Goal: Information Seeking & Learning: Find specific fact

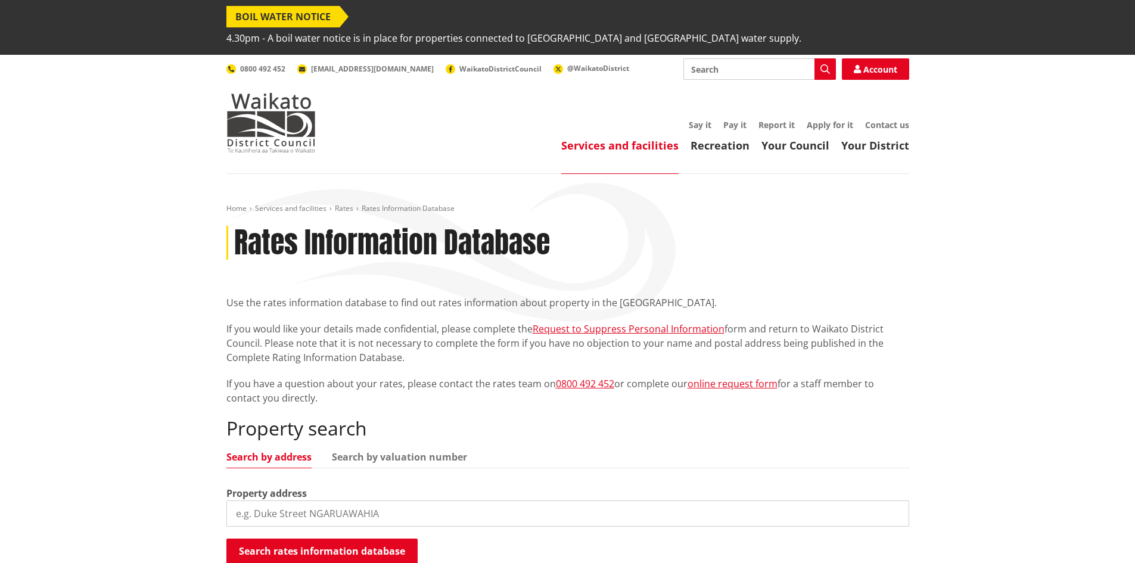
click at [318, 501] on input "search" at bounding box center [567, 514] width 683 height 26
click at [318, 501] on input "1224" at bounding box center [567, 514] width 683 height 26
type input "1224 Woodlands"
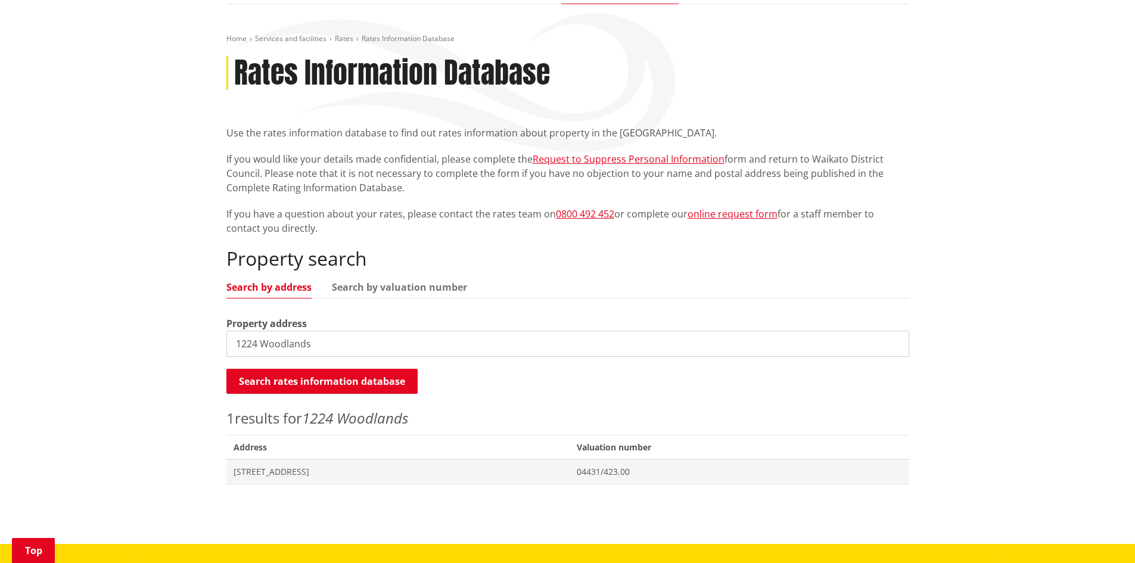
scroll to position [358, 0]
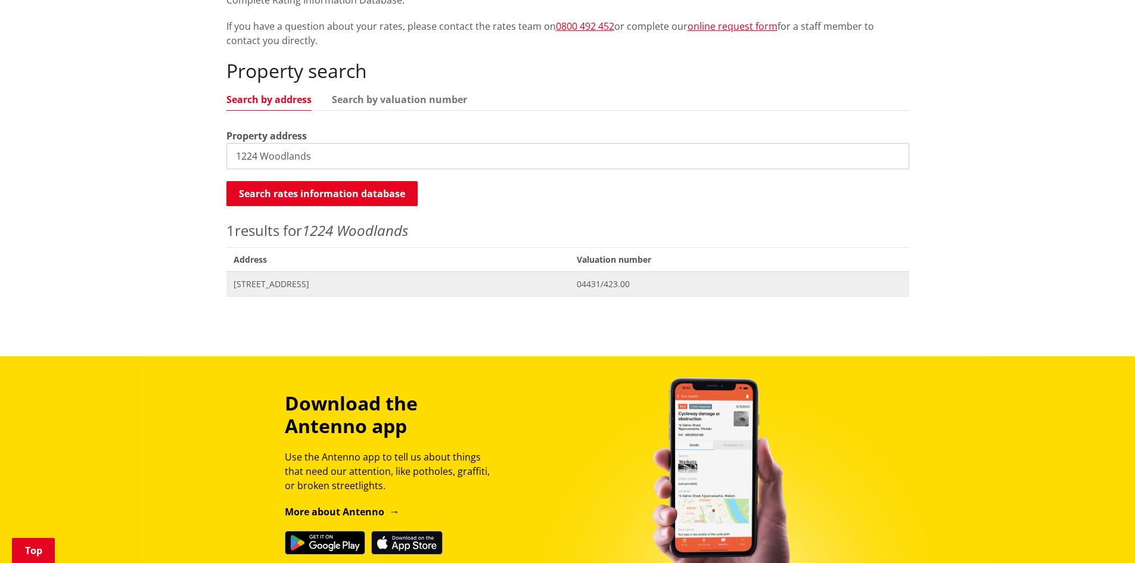
click at [318, 278] on span "[STREET_ADDRESS]" at bounding box center [399, 284] width 330 height 12
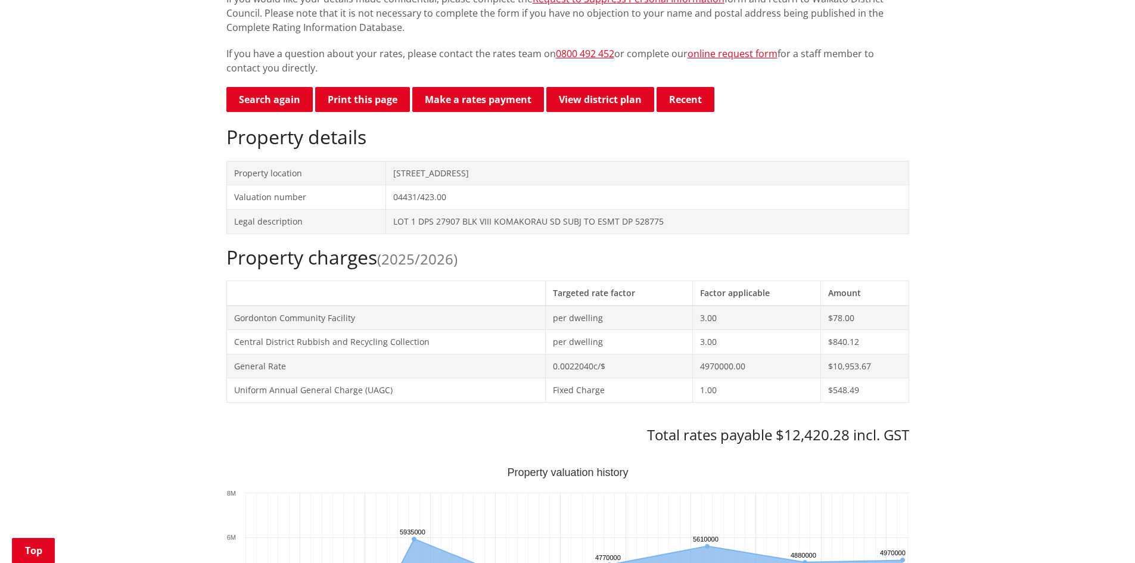
scroll to position [417, 0]
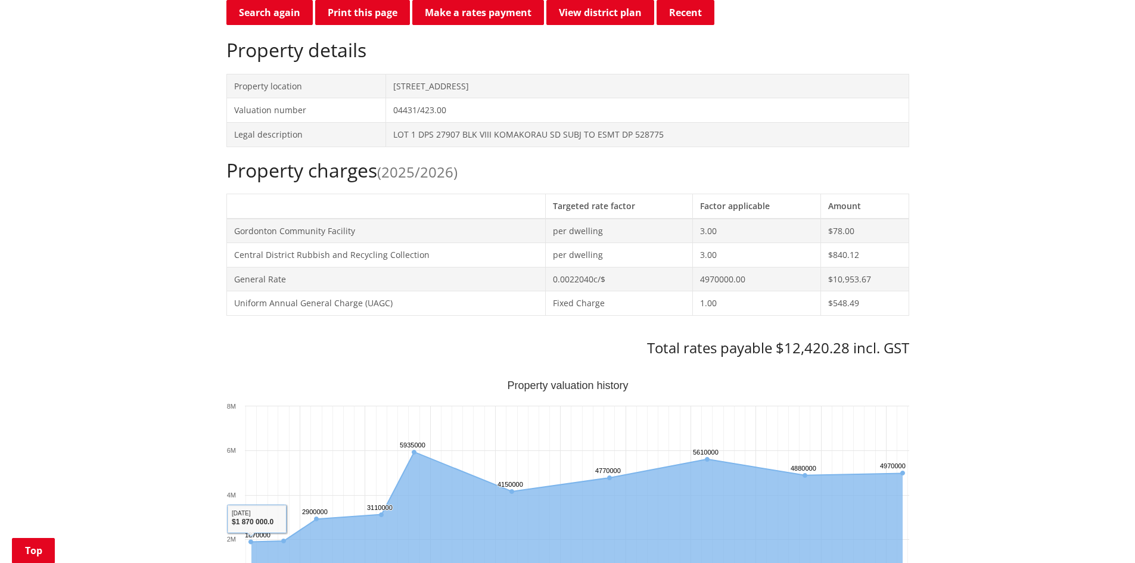
click at [60, 319] on div "Home Services and facilities Rates Rates Information Database Rates Information…" at bounding box center [567, 543] width 1135 height 1573
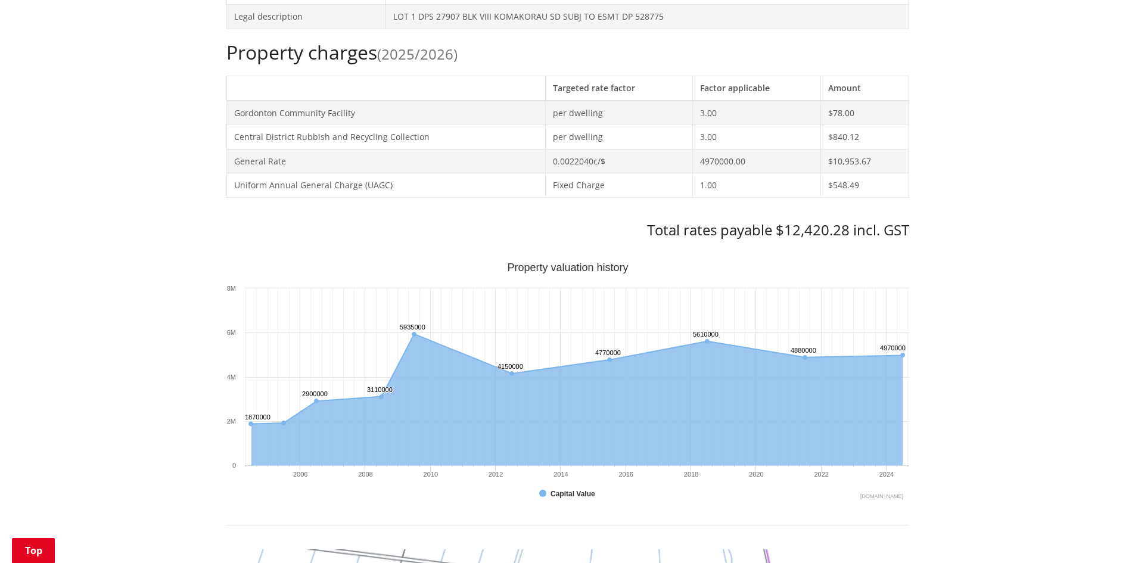
scroll to position [477, 0]
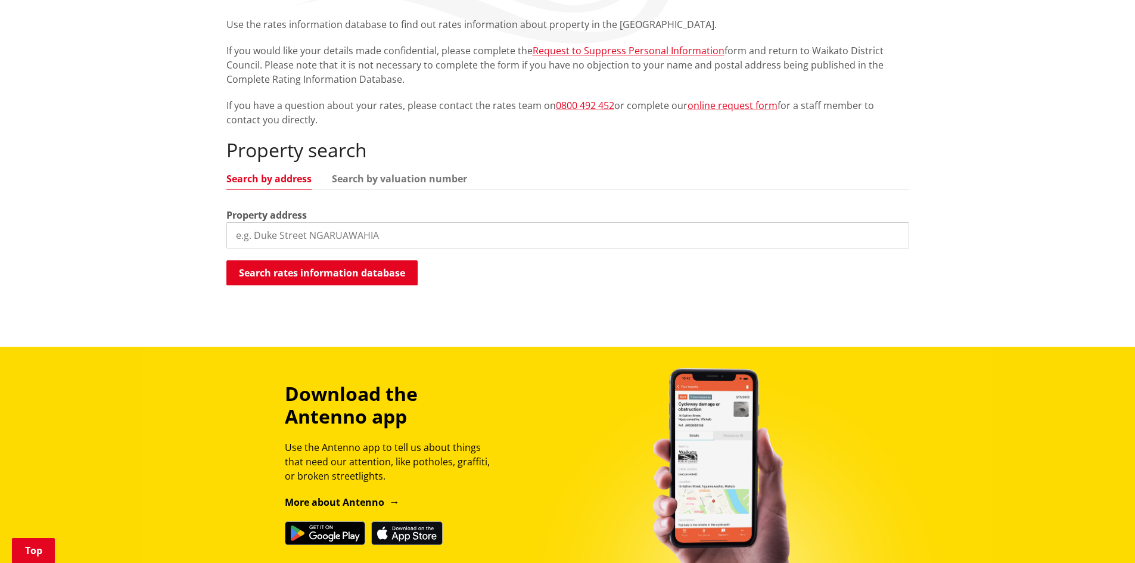
scroll to position [238, 0]
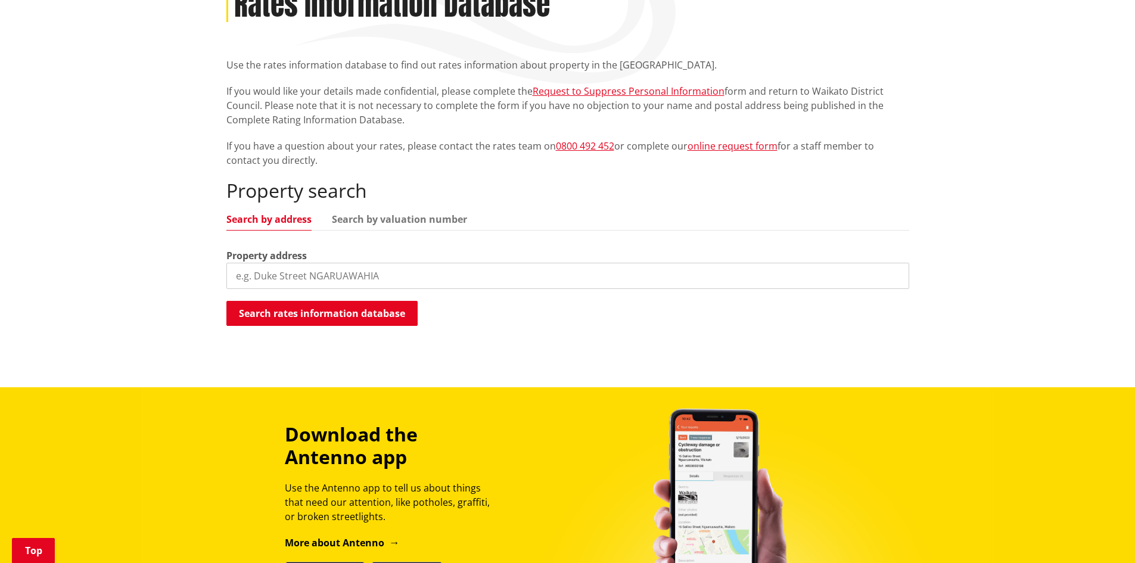
click at [339, 263] on input "search" at bounding box center [567, 276] width 683 height 26
type input "512 Puketaha"
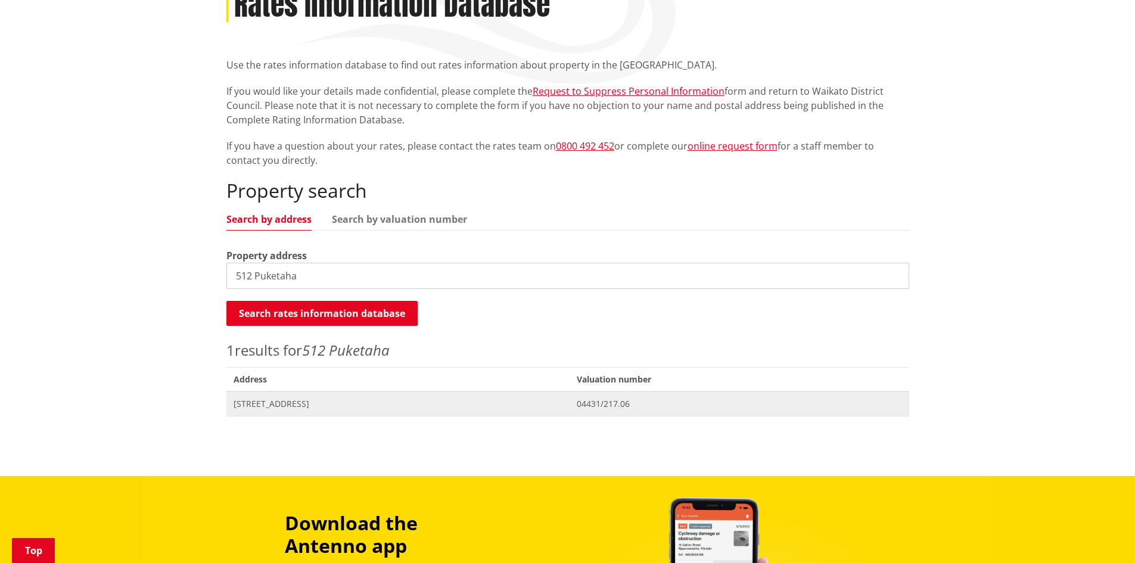
click at [282, 398] on span "512 Puketaha Road PUKETAHA" at bounding box center [399, 404] width 330 height 12
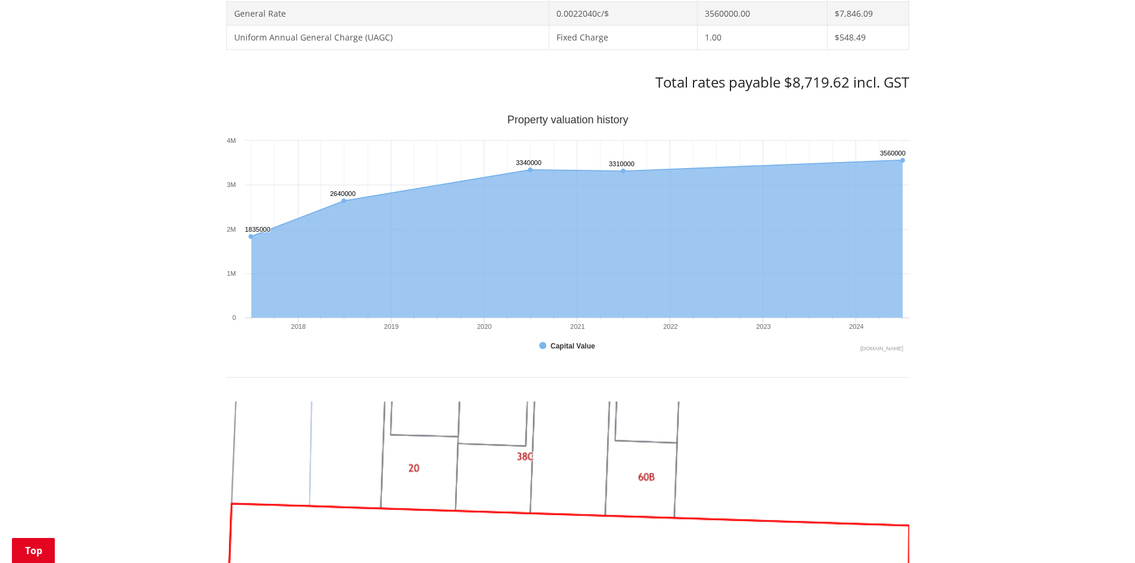
scroll to position [655, 0]
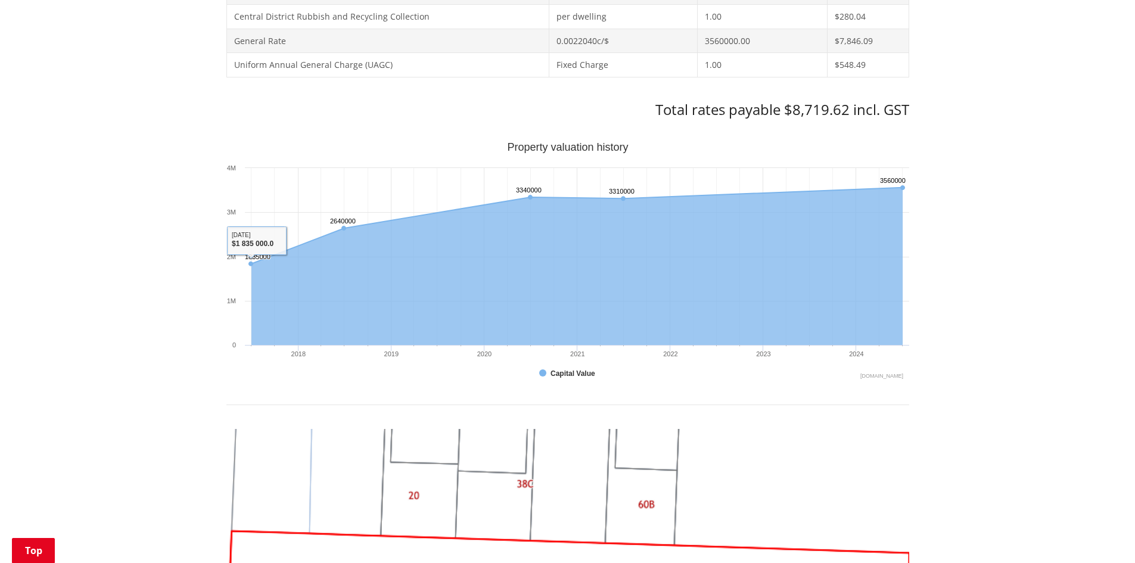
click at [141, 281] on div "Home Services and facilities Rates Rates Information Database Rates Information…" at bounding box center [567, 305] width 1135 height 1573
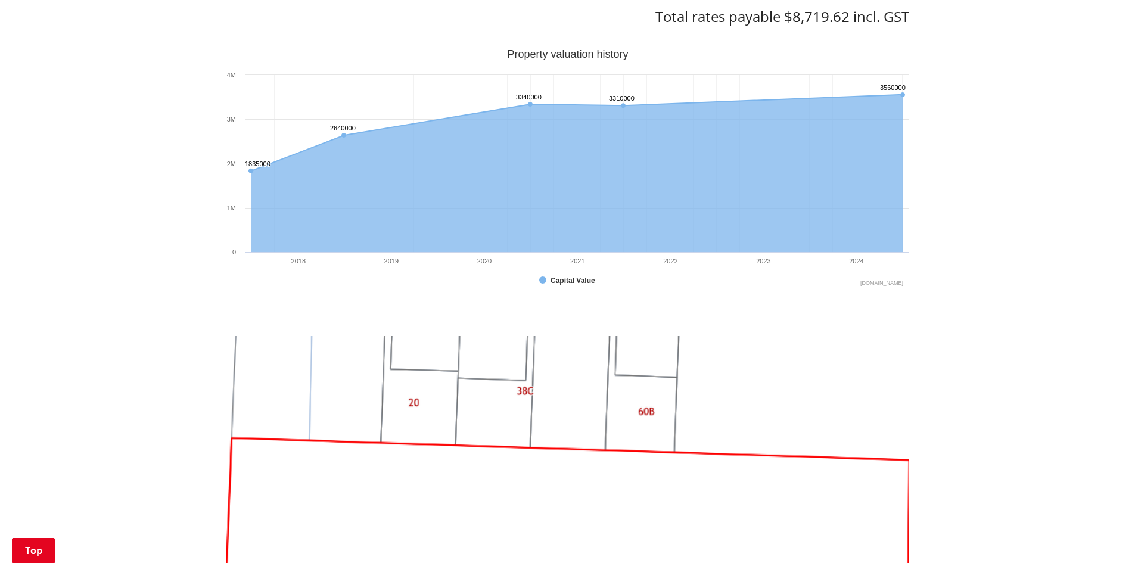
scroll to position [775, 0]
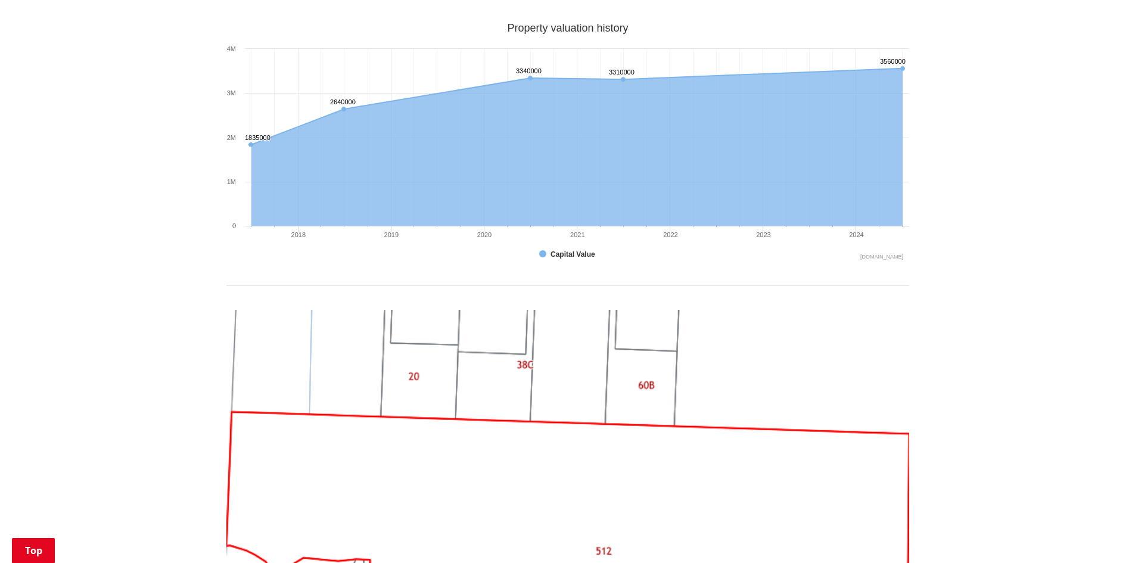
click at [787, 453] on img at bounding box center [567, 566] width 683 height 512
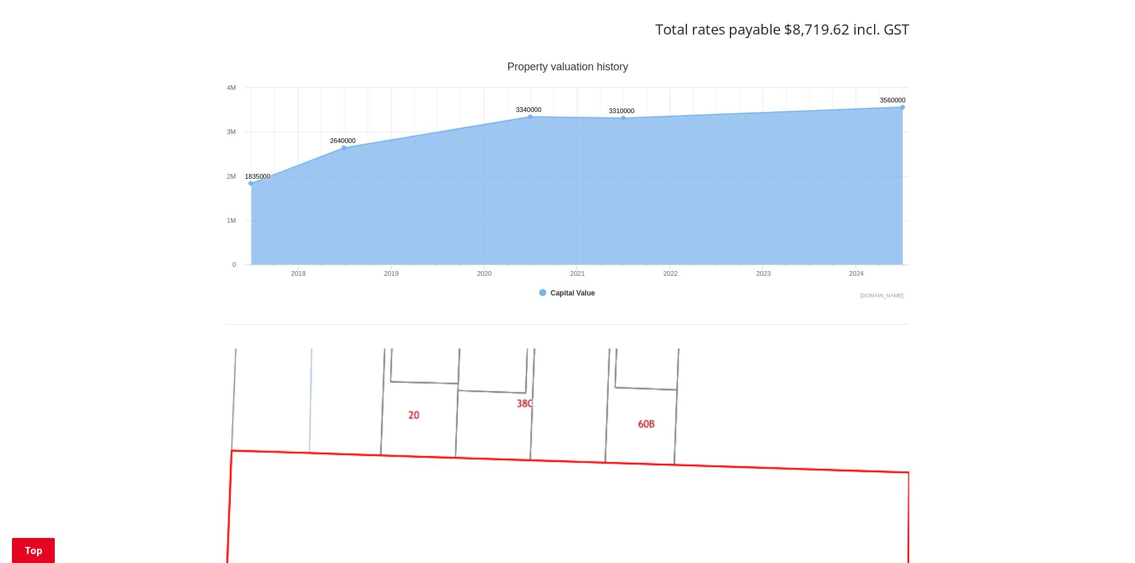
scroll to position [715, 0]
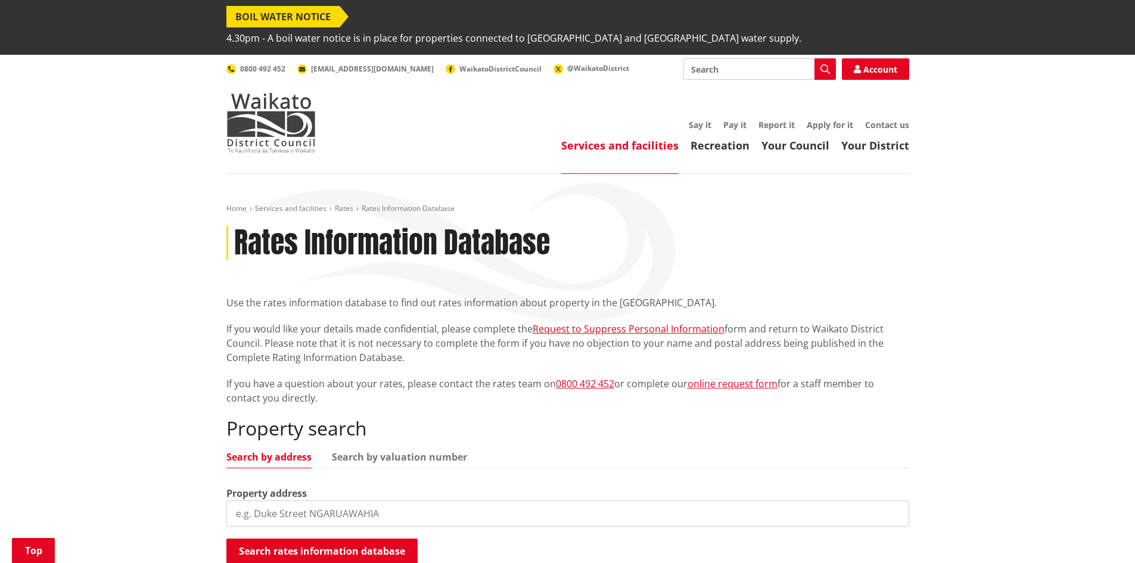
scroll to position [238, 0]
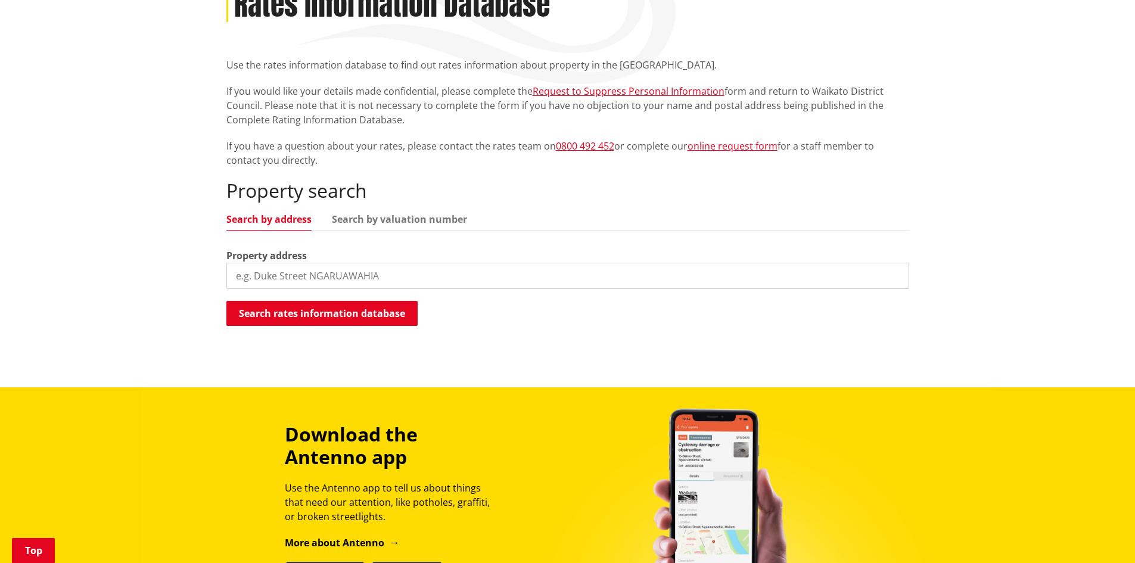
click at [295, 263] on input "search" at bounding box center [567, 276] width 683 height 26
type input "512A Puketaha"
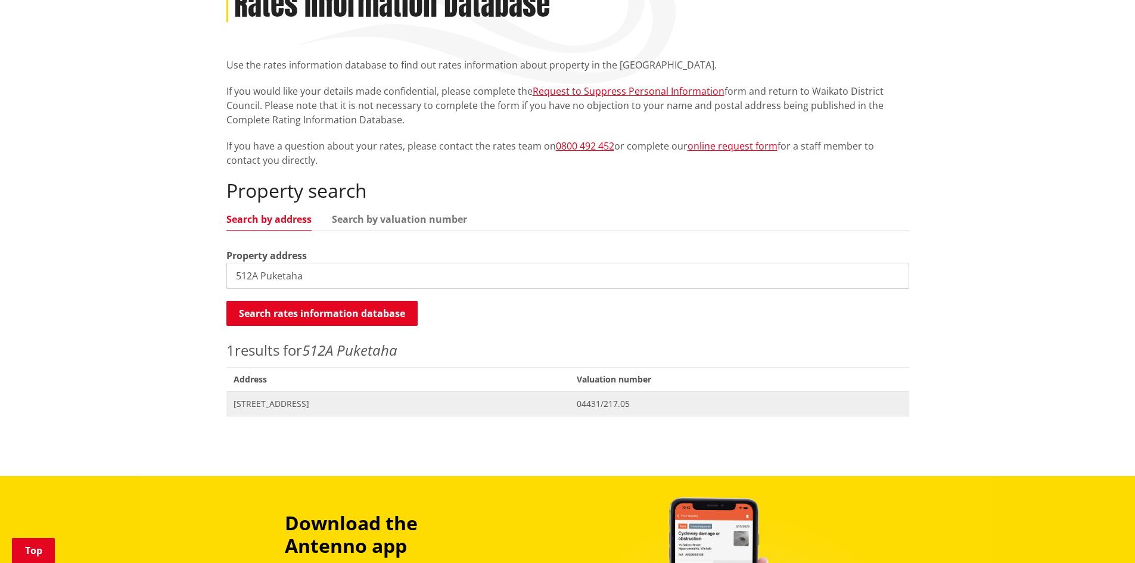
click at [303, 398] on span "[STREET_ADDRESS]" at bounding box center [399, 404] width 330 height 12
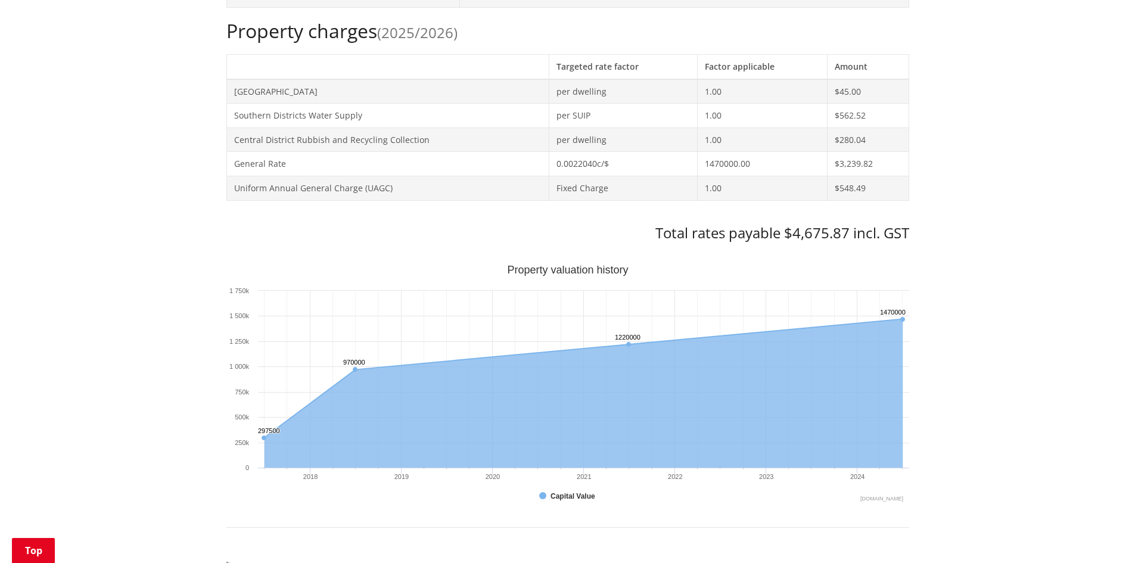
scroll to position [536, 0]
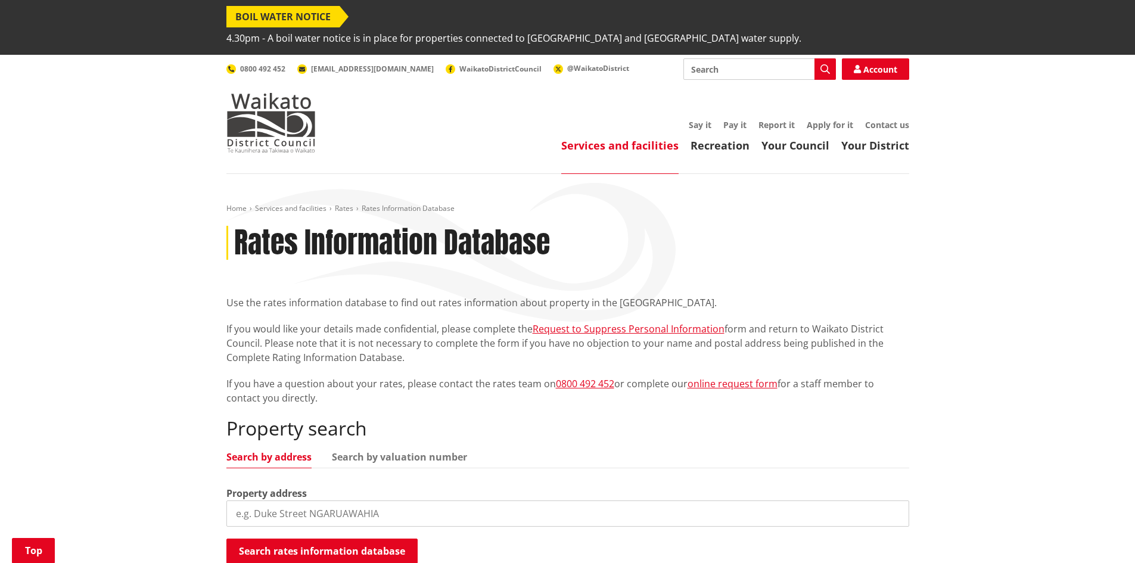
scroll to position [238, 0]
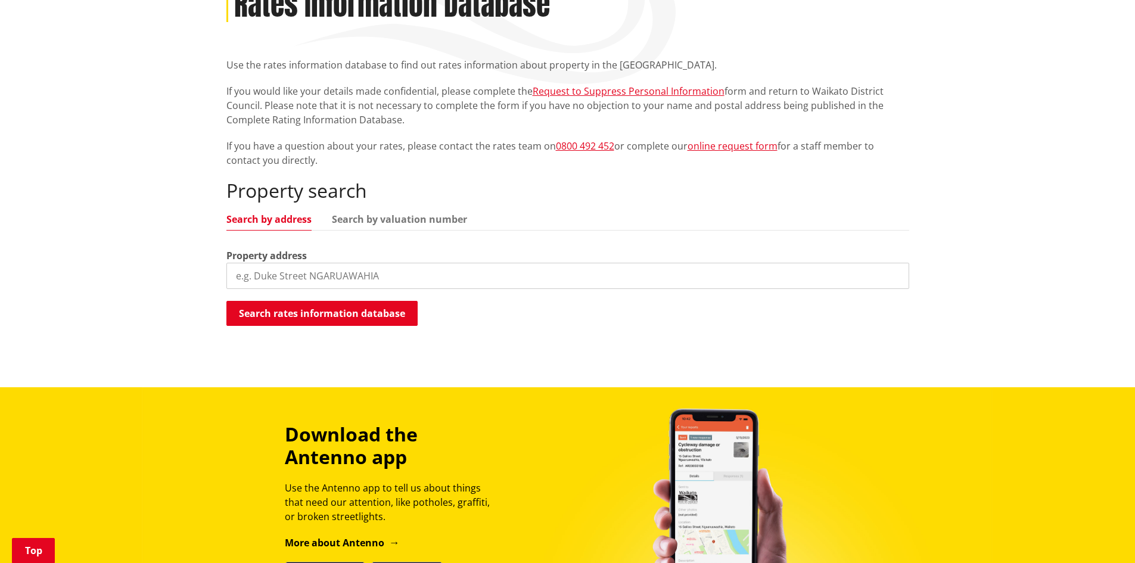
click at [297, 263] on input "search" at bounding box center [567, 276] width 683 height 26
click at [297, 263] on input "51" at bounding box center [567, 276] width 683 height 26
type input "512B Puketaha"
click at [310, 301] on button "Search rates information database" at bounding box center [321, 313] width 191 height 25
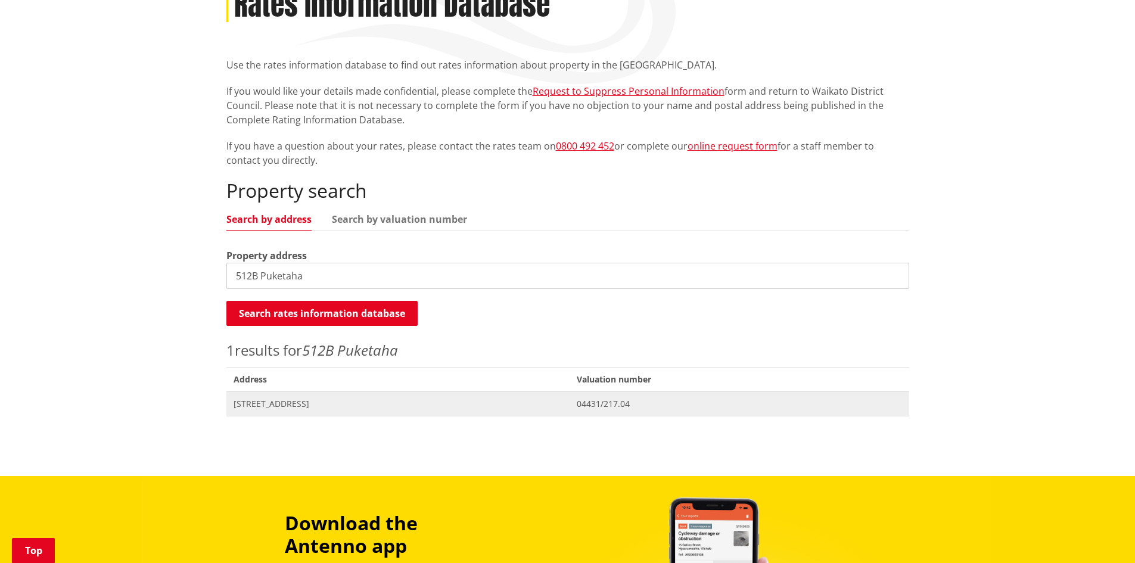
click at [294, 398] on span "[STREET_ADDRESS]" at bounding box center [399, 404] width 330 height 12
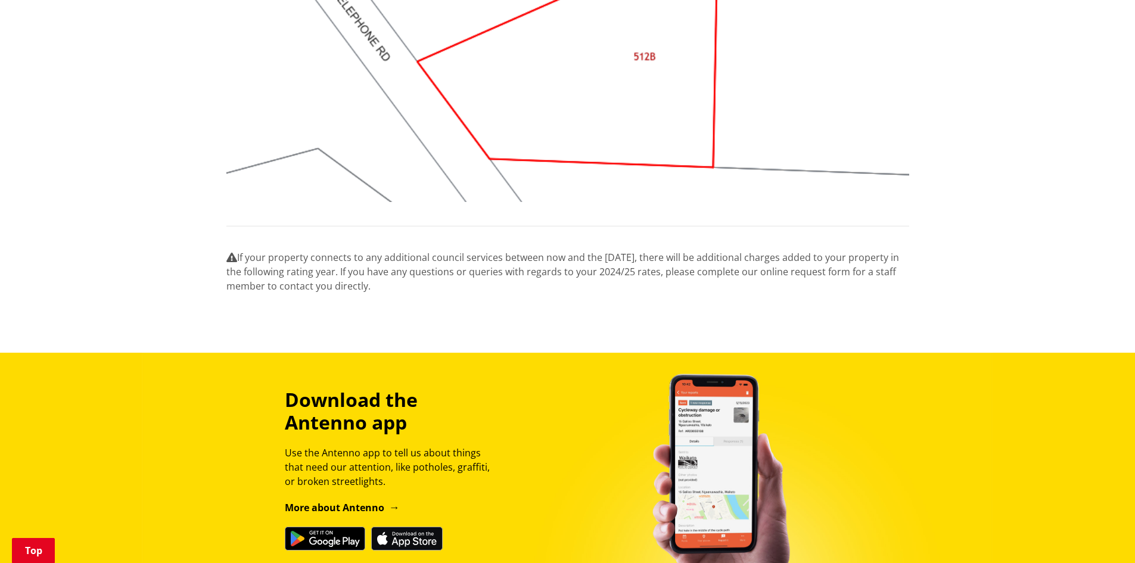
scroll to position [1311, 0]
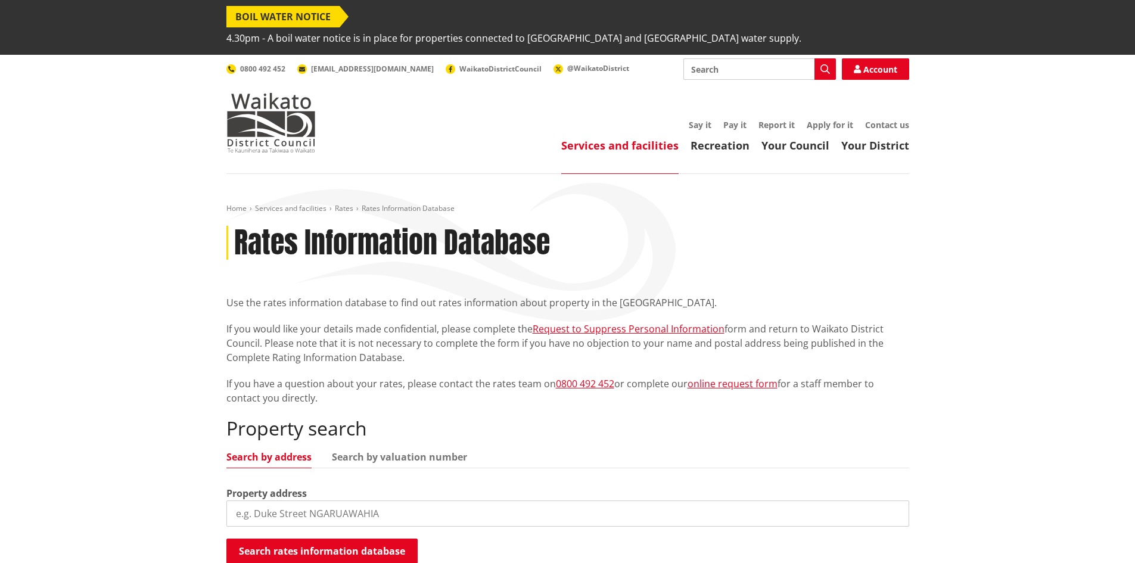
scroll to position [238, 0]
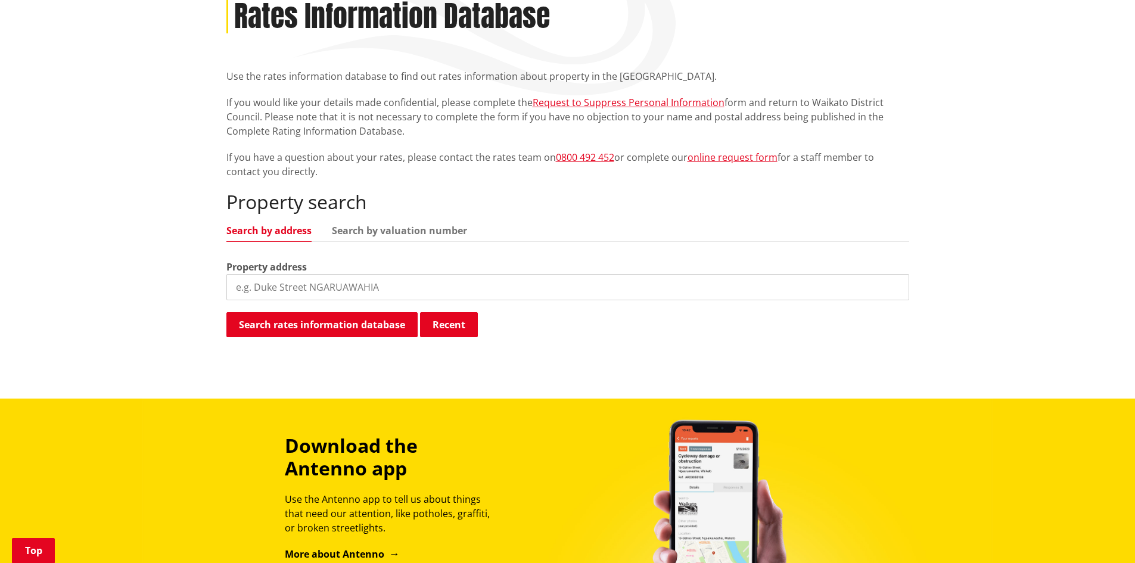
scroll to position [179, 0]
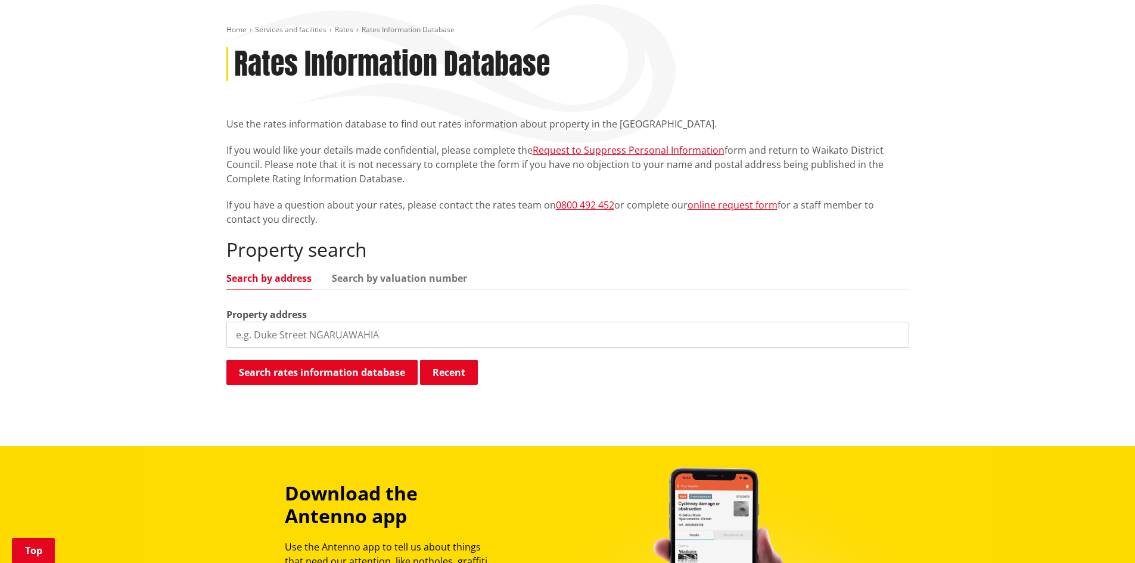
click at [344, 322] on input "search" at bounding box center [567, 335] width 683 height 26
type input "512 Puketaha"
click at [337, 360] on button "Search rates information database" at bounding box center [321, 372] width 191 height 25
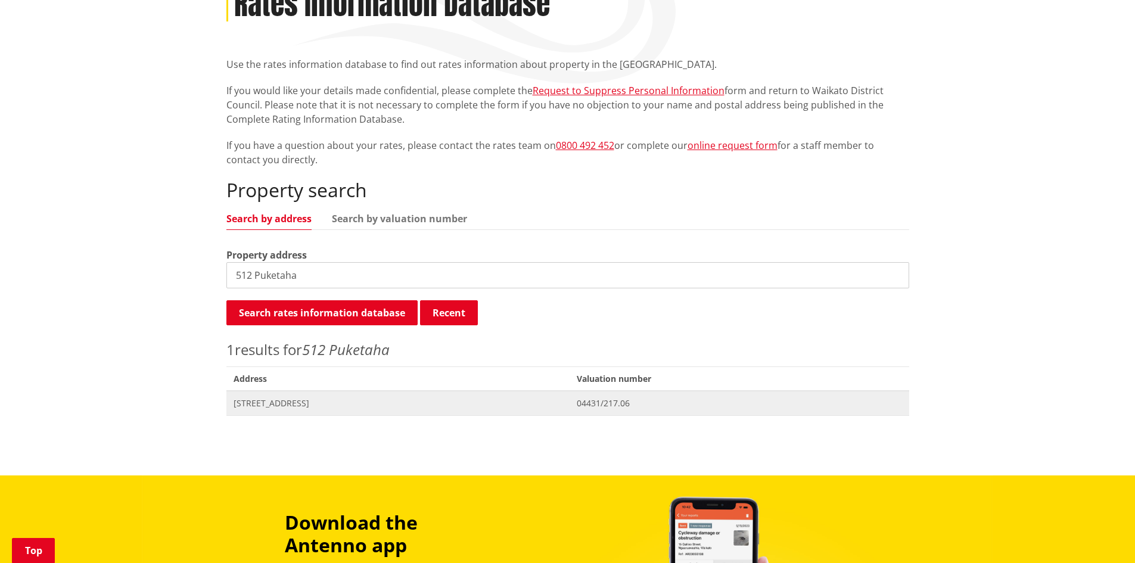
scroll to position [298, 0]
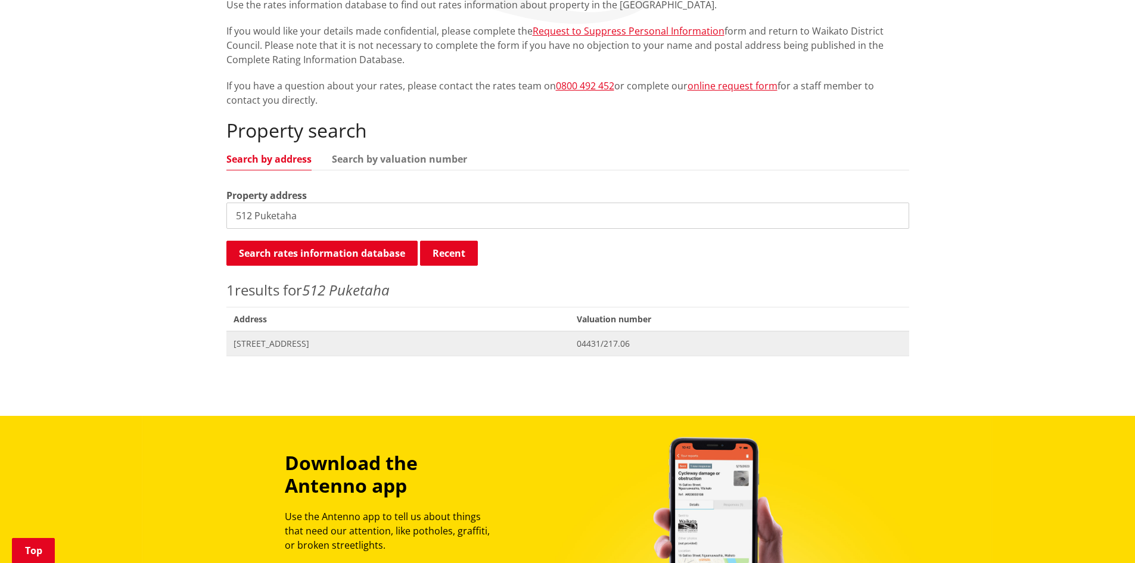
click at [299, 338] on span "[STREET_ADDRESS]" at bounding box center [399, 344] width 330 height 12
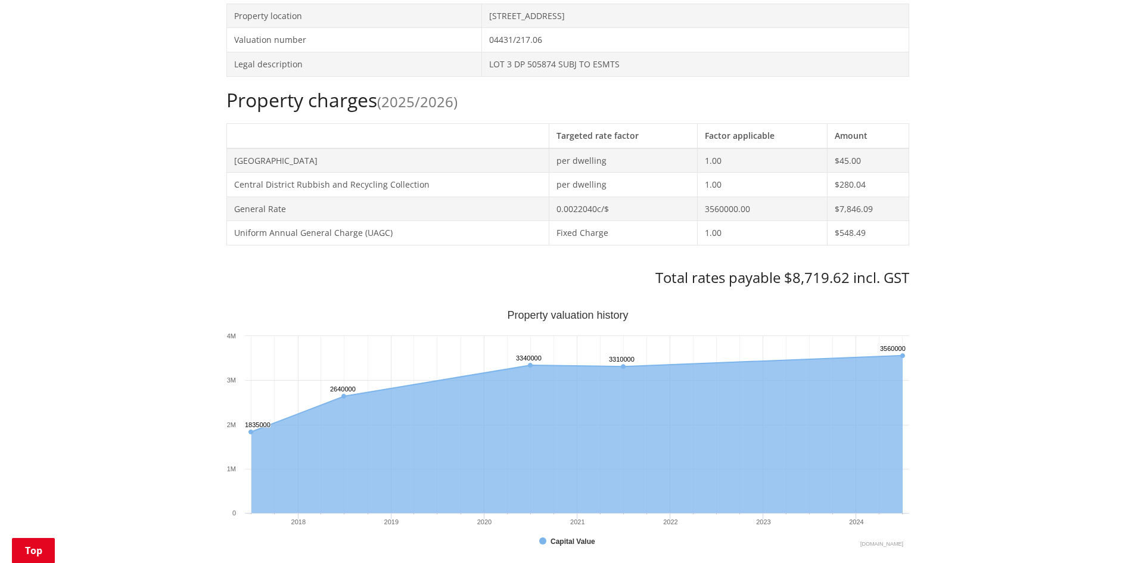
scroll to position [358, 0]
